Goal: Find contact information: Find contact information

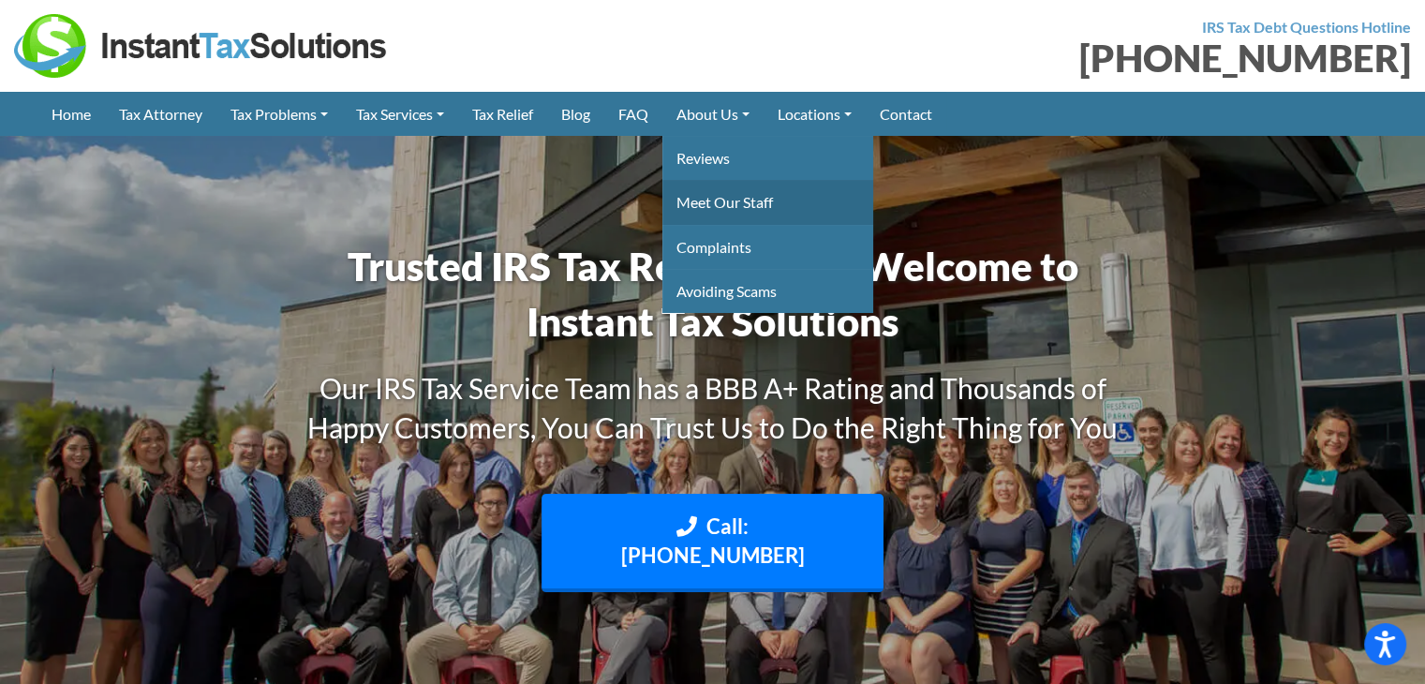
click at [707, 196] on link "Meet Our Staff" at bounding box center [768, 202] width 211 height 44
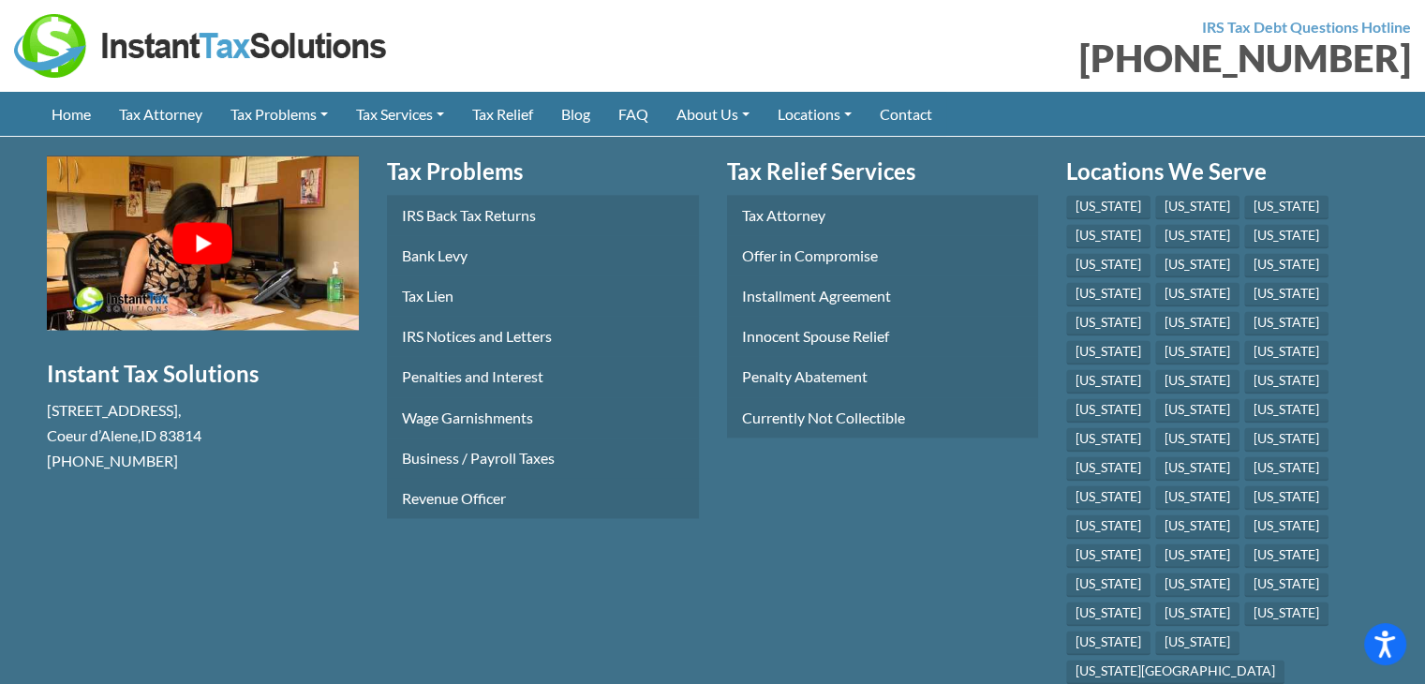
scroll to position [9358, 0]
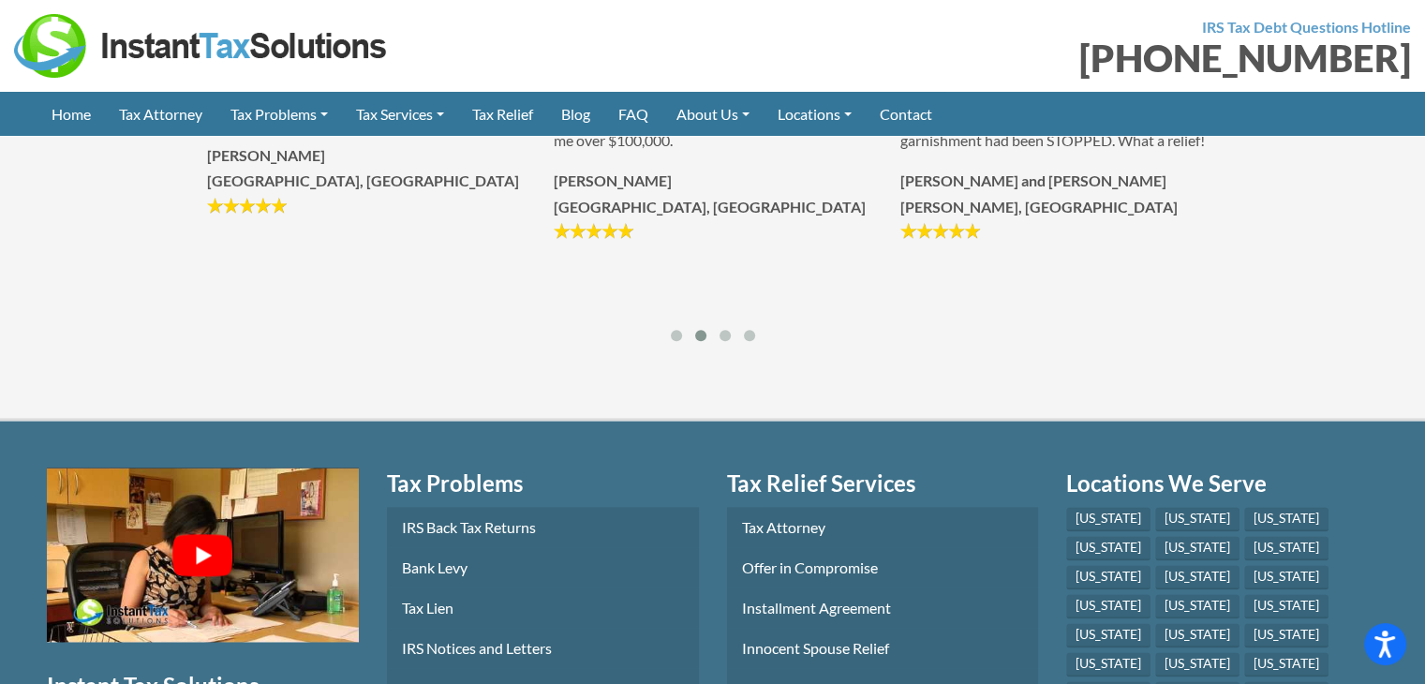
drag, startPoint x: 46, startPoint y: 496, endPoint x: 165, endPoint y: 496, distance: 119.0
copy div "Coeur d’Alene , ID"
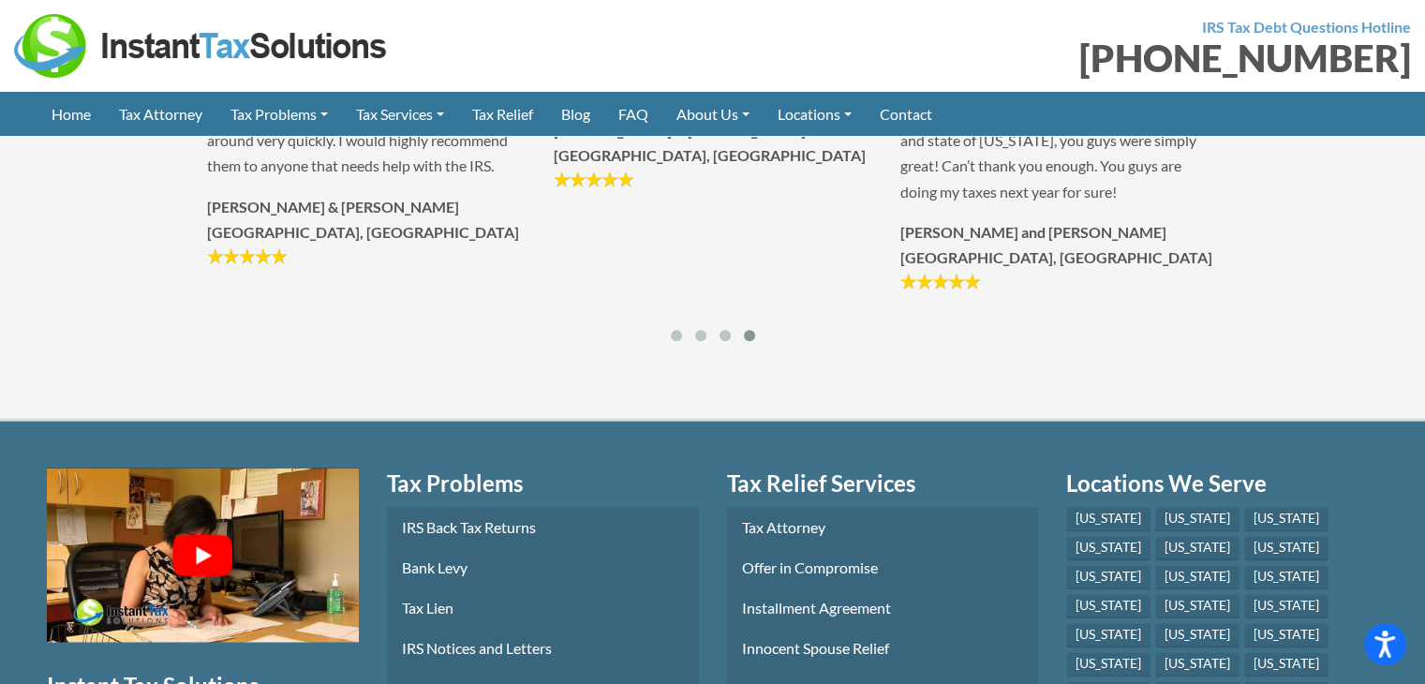
click at [34, 37] on img at bounding box center [201, 46] width 375 height 64
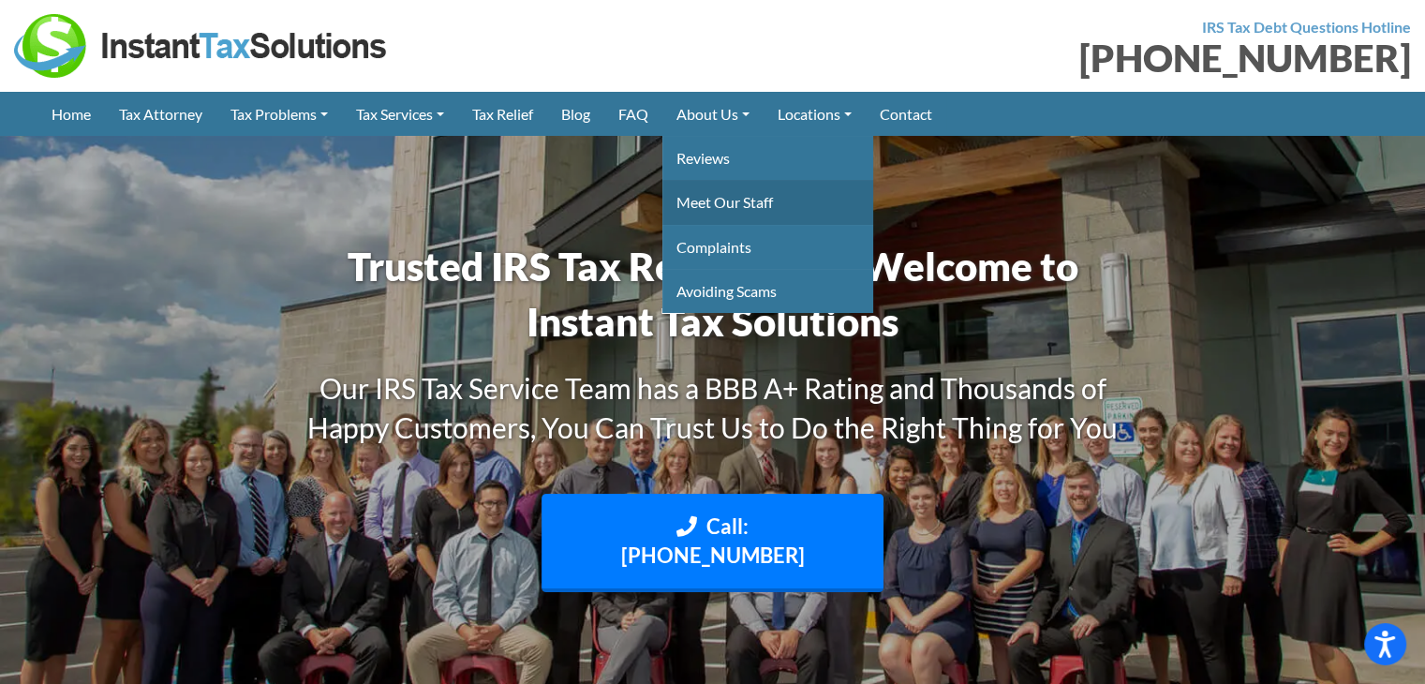
click at [708, 203] on link "Meet Our Staff" at bounding box center [768, 202] width 211 height 44
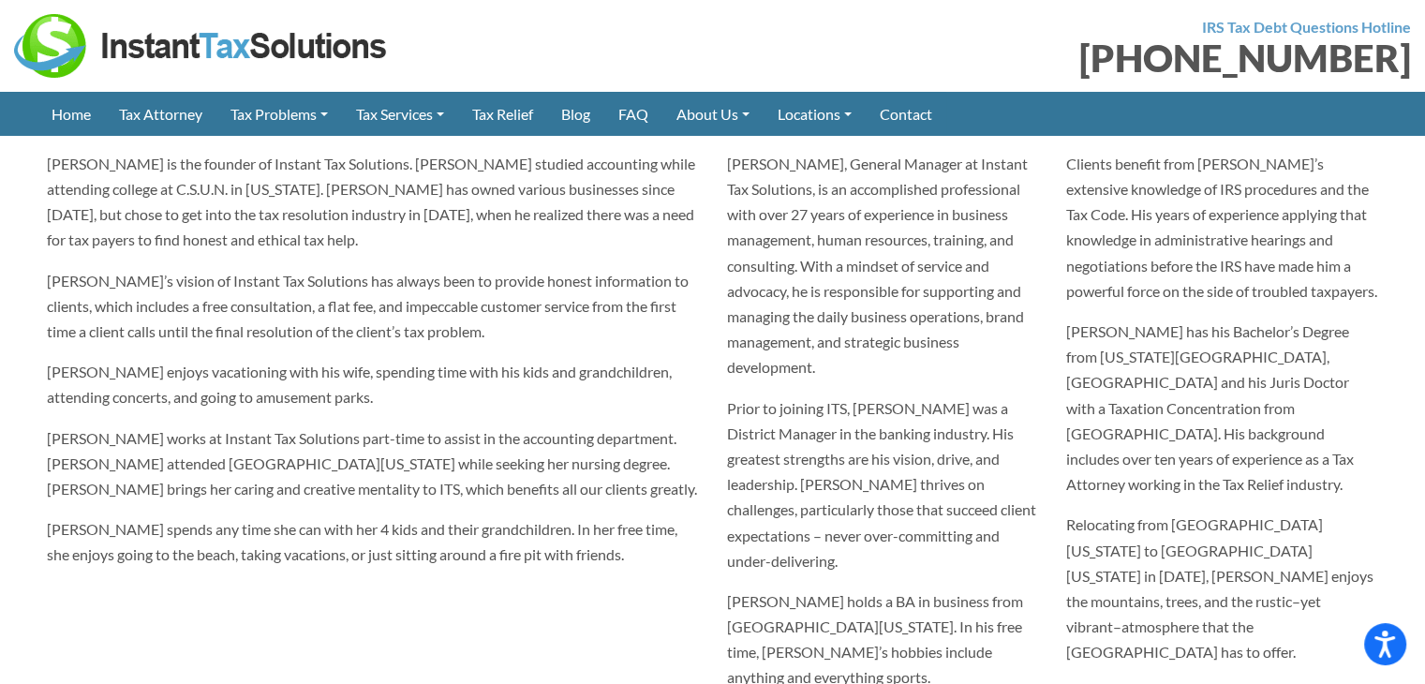
scroll to position [1093, 0]
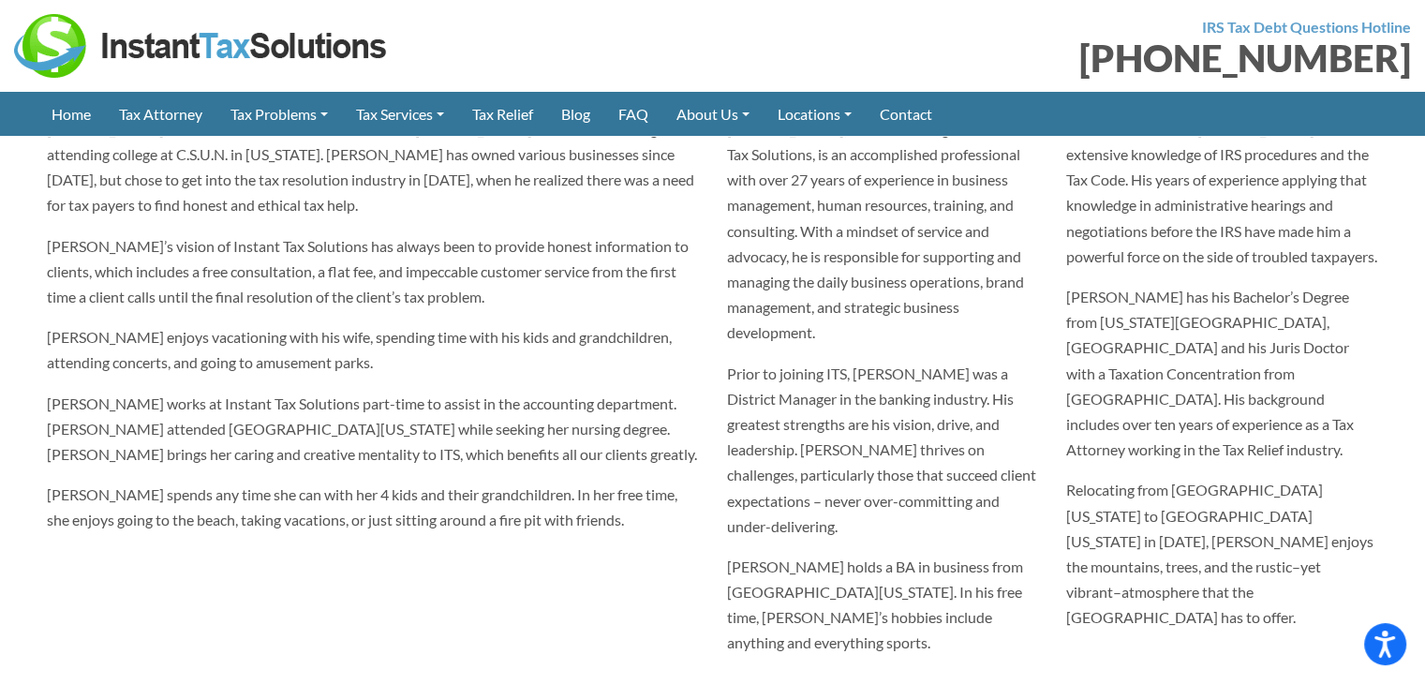
click at [429, 407] on p "Becky works at Instant Tax Solutions part-time to assist in the accounting depa…" at bounding box center [373, 429] width 652 height 77
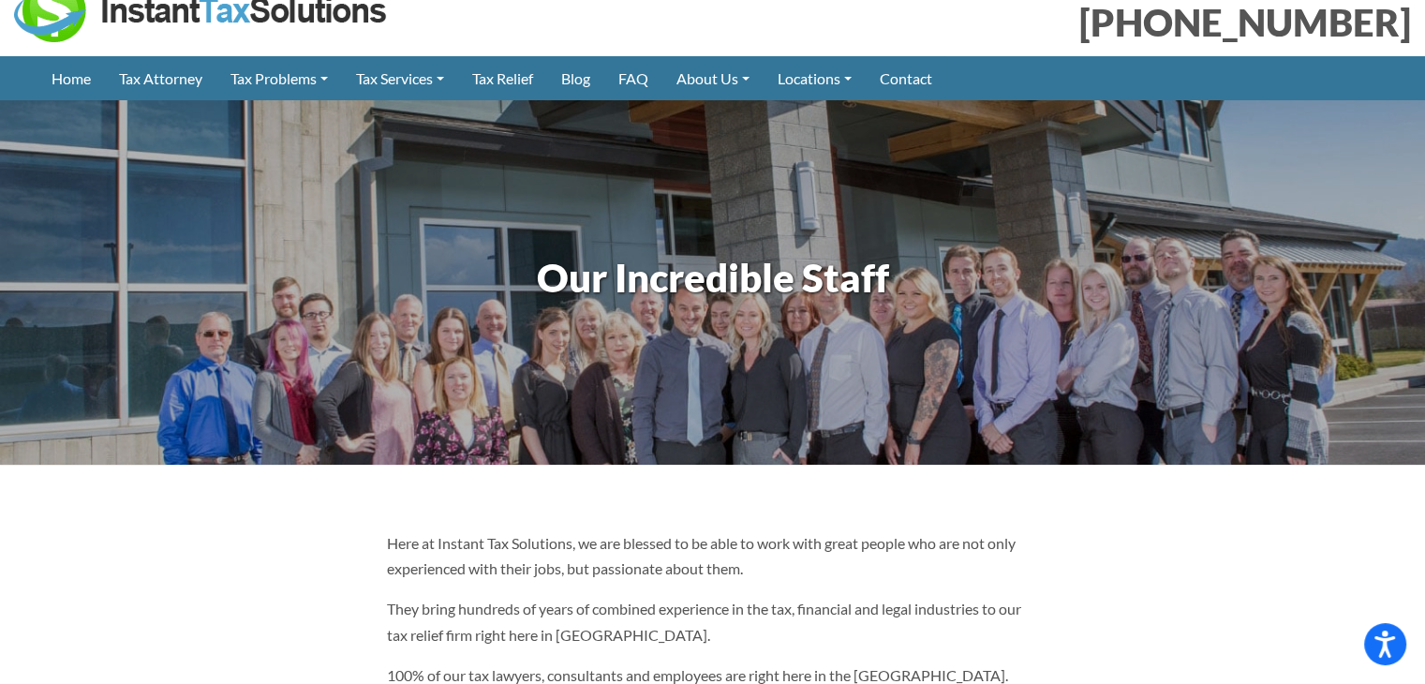
scroll to position [0, 0]
